Goal: Transaction & Acquisition: Download file/media

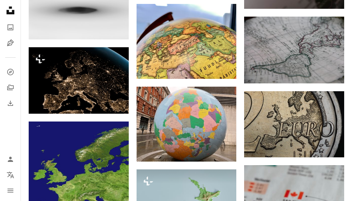
scroll to position [0, 98]
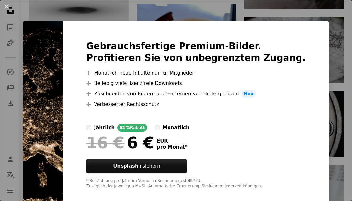
click at [333, 80] on div "An X shape Gebrauchsfertige Premium-Bilder. Profitieren Sie von unbegrenztem Zu…" at bounding box center [176, 100] width 352 height 201
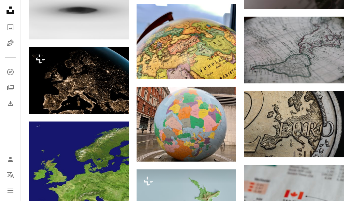
click at [114, 74] on img at bounding box center [79, 80] width 100 height 67
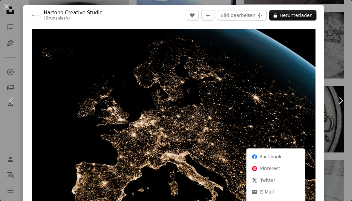
scroll to position [623, 0]
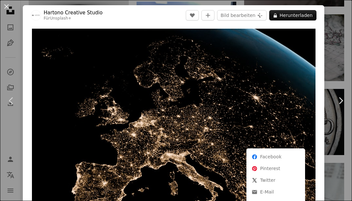
click at [322, 160] on dialog "An X shape Chevron left Chevron right Hartono Creative Studio Für Unsplash+ A h…" at bounding box center [176, 100] width 352 height 201
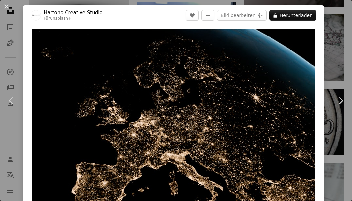
click at [345, 132] on link "Chevron right" at bounding box center [340, 100] width 23 height 63
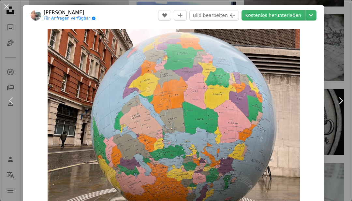
click at [337, 132] on link "Chevron right" at bounding box center [340, 100] width 23 height 63
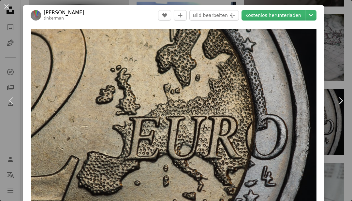
click at [338, 132] on link "Chevron right" at bounding box center [340, 100] width 23 height 63
click at [348, 26] on div "An X shape Chevron left Chevron right [PERSON_NAME] tinkerman A heart A plus si…" at bounding box center [176, 100] width 352 height 201
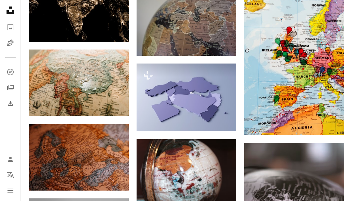
scroll to position [336, 0]
click at [218, 163] on img at bounding box center [187, 172] width 100 height 67
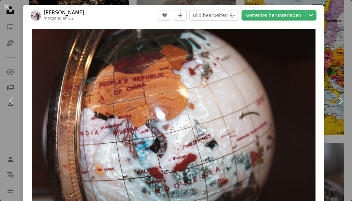
click at [330, 55] on div "An X shape Chevron left Chevron right [PERSON_NAME] morgandiehl12 A heart A plu…" at bounding box center [176, 100] width 352 height 201
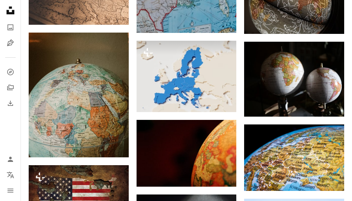
scroll to position [1349, 0]
click at [308, 72] on img at bounding box center [294, 79] width 100 height 75
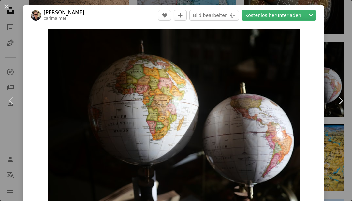
click at [340, 132] on link "Chevron right" at bounding box center [340, 100] width 23 height 63
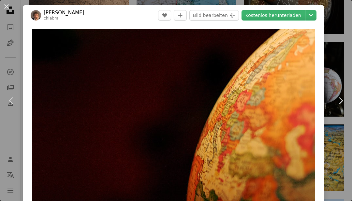
click at [337, 163] on div "An X shape Chevron left Chevron right [PERSON_NAME] chiabra A heart A plus sign…" at bounding box center [176, 100] width 352 height 201
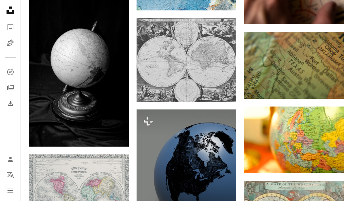
scroll to position [3504, 0]
click at [119, 133] on link "Arrow pointing down" at bounding box center [115, 135] width 13 height 10
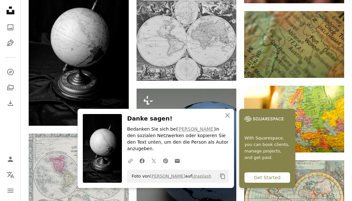
click at [228, 119] on icon "An X shape" at bounding box center [228, 115] width 8 height 8
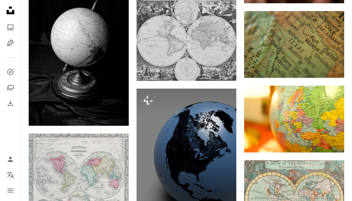
scroll to position [3246, 0]
